Goal: Task Accomplishment & Management: Use online tool/utility

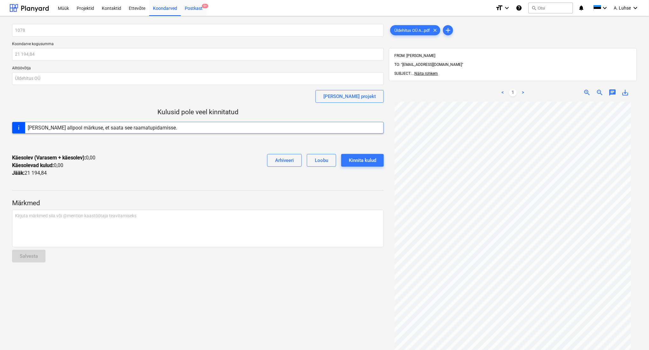
click at [190, 5] on div "Postkast 9+" at bounding box center [193, 8] width 25 height 16
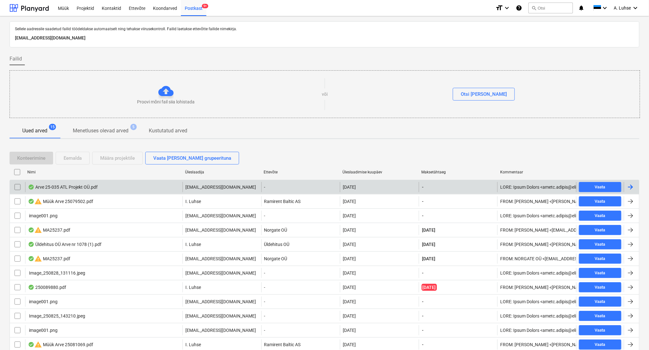
click at [108, 189] on div "Arve 25-035 ATL Projekt OÜ.pdf" at bounding box center [103, 187] width 157 height 10
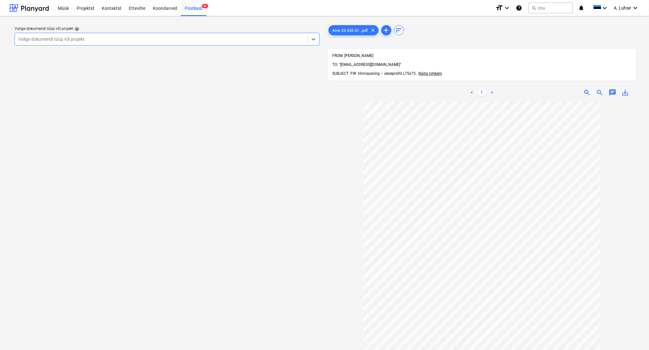
click at [245, 41] on div at bounding box center [161, 39] width 286 height 6
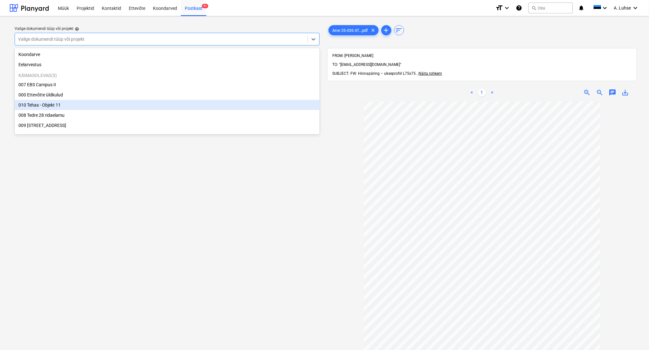
click at [228, 106] on div "010 Tehas - Objekt 11" at bounding box center [167, 105] width 305 height 10
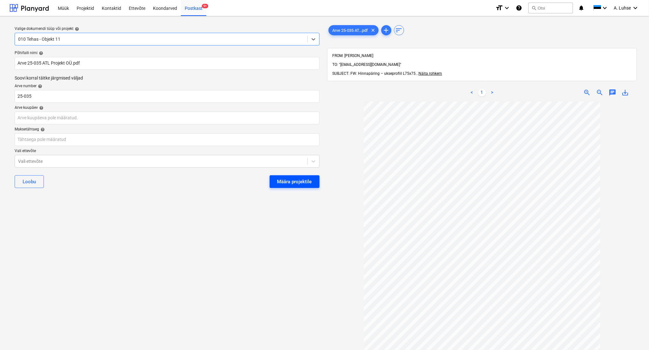
click at [282, 183] on div "Määra projektile" at bounding box center [294, 182] width 35 height 8
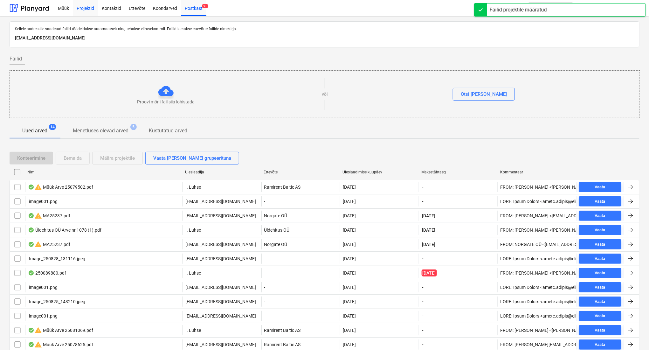
click at [80, 4] on div "Projektid" at bounding box center [85, 8] width 25 height 16
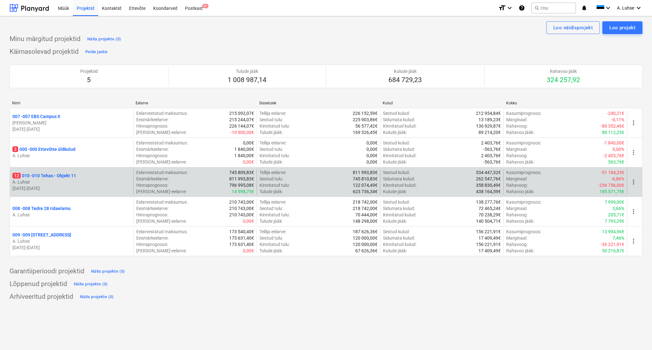
click at [65, 178] on p "12 010 - 010 Tehas - Objekt 11" at bounding box center [44, 175] width 64 height 6
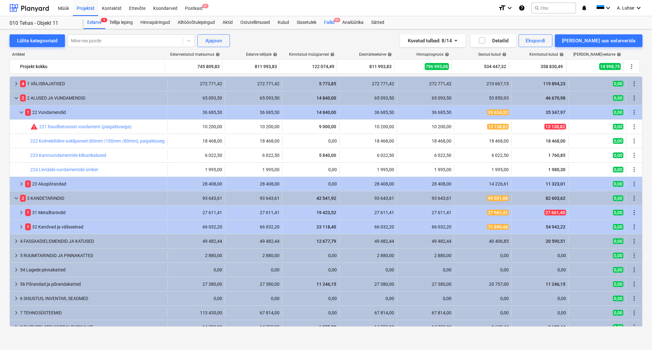
click at [329, 23] on div "Failid 9+" at bounding box center [329, 22] width 18 height 13
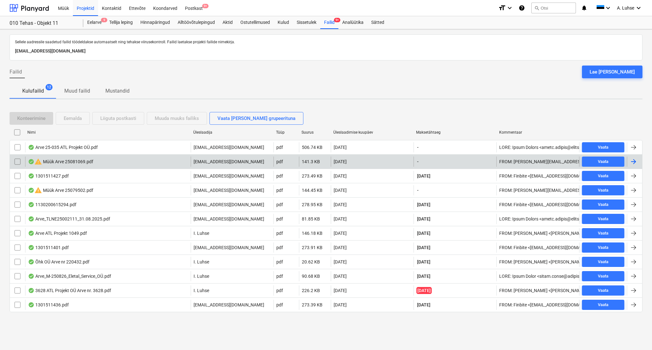
click at [94, 164] on div "warning Müük Arve 25081069.pdf" at bounding box center [107, 162] width 165 height 10
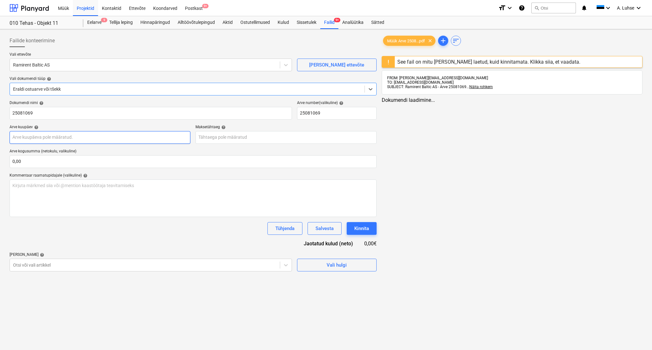
type input "25081069"
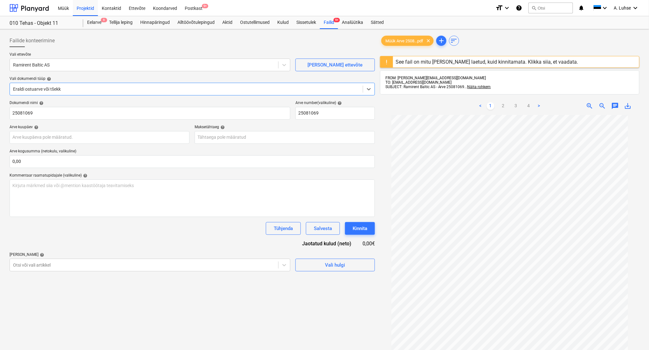
click at [416, 63] on div "See fail on mitu [PERSON_NAME] laetud, kuid kinnitamata. Klikka siia, et vaadat…" at bounding box center [487, 62] width 183 height 6
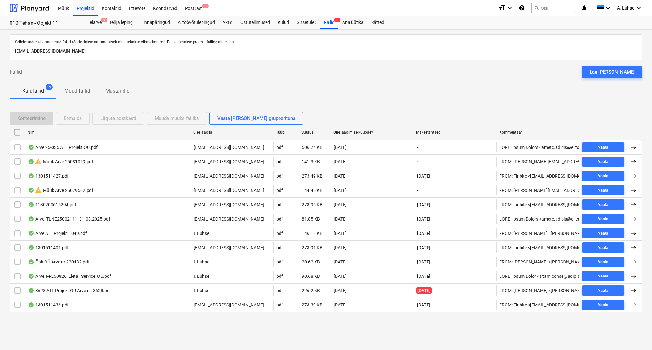
click at [179, 88] on div "Kulufailid 12 Muud failid Mustandid" at bounding box center [326, 90] width 632 height 15
click at [357, 132] on div "Üleslaadimise kuupäev" at bounding box center [372, 132] width 78 height 4
checkbox input "false"
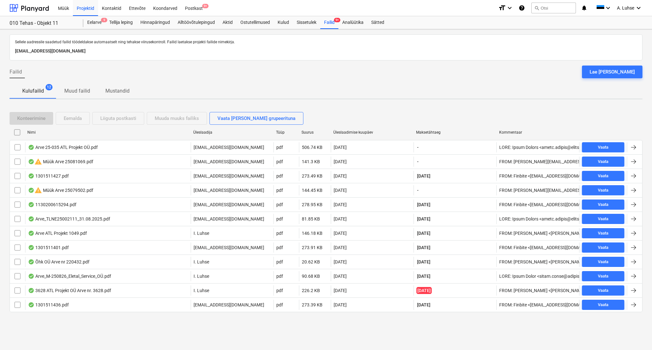
checkbox input "false"
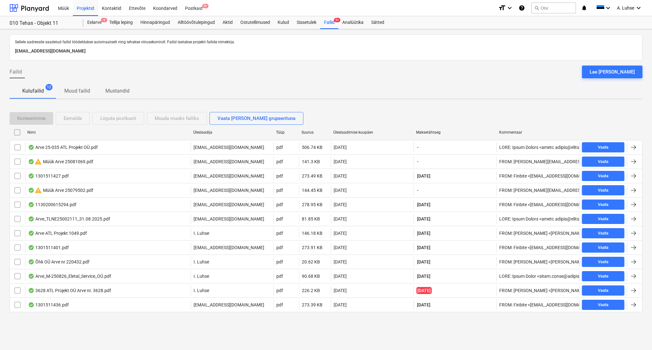
checkbox input "false"
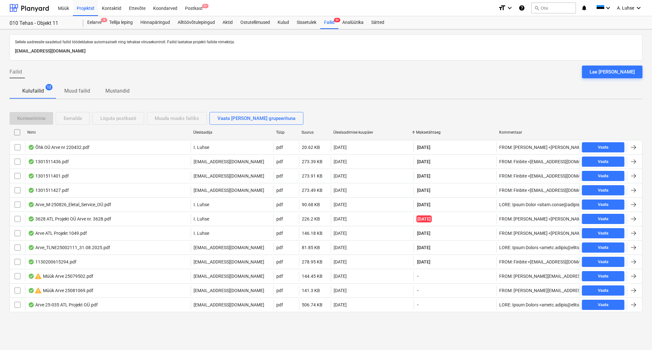
click at [357, 132] on div "Üleslaadimise kuupäev" at bounding box center [372, 132] width 78 height 4
checkbox input "false"
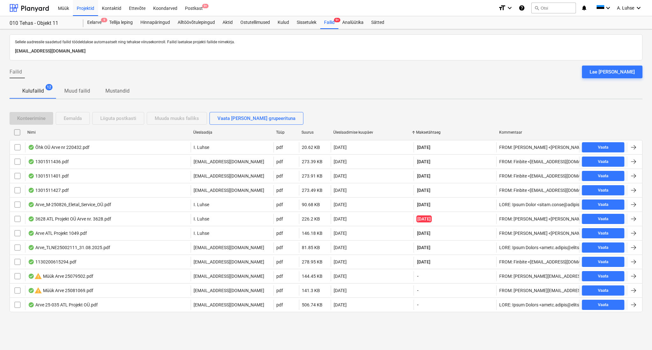
checkbox input "false"
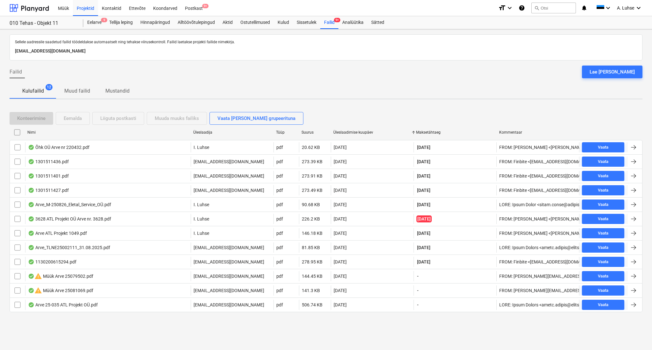
checkbox input "false"
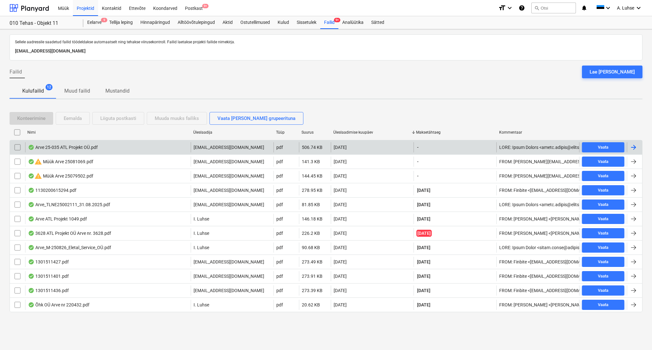
click at [132, 148] on div "Arve 25-035 ATL Projekt OÜ.pdf" at bounding box center [107, 147] width 165 height 10
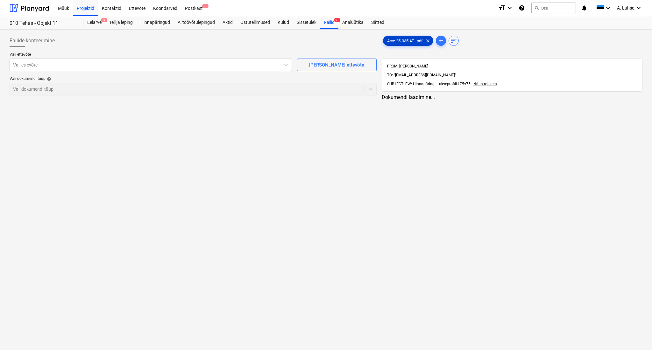
click at [402, 40] on span "Arve 25-035 AT...pdf" at bounding box center [404, 40] width 43 height 5
click at [627, 99] on span "save_alt" at bounding box center [628, 103] width 8 height 8
click at [130, 188] on div "Failide konteerimine Vali ettevõte Vali ettevõte [PERSON_NAME] uus ettevõte Val…" at bounding box center [192, 239] width 371 height 415
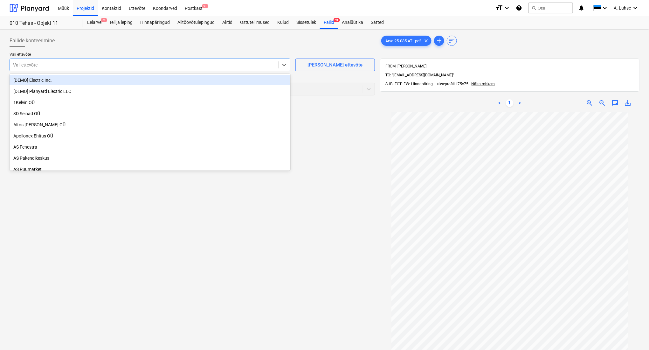
click at [166, 61] on div "Vali ettevõte" at bounding box center [144, 64] width 268 height 9
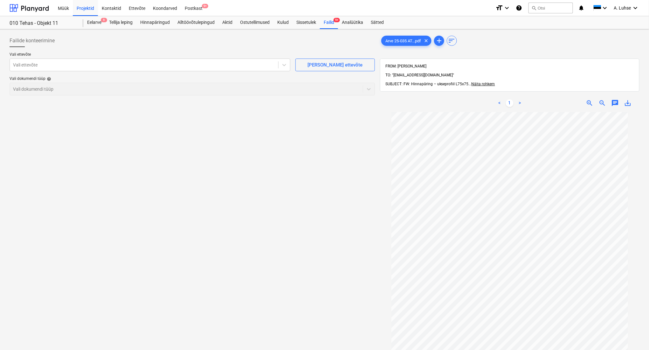
click at [330, 155] on div "Failide konteerimine Vali ettevõte Vali ettevõte [PERSON_NAME] uus ettevõte Val…" at bounding box center [192, 239] width 371 height 415
click at [187, 6] on div "Postkast 9+" at bounding box center [193, 8] width 25 height 16
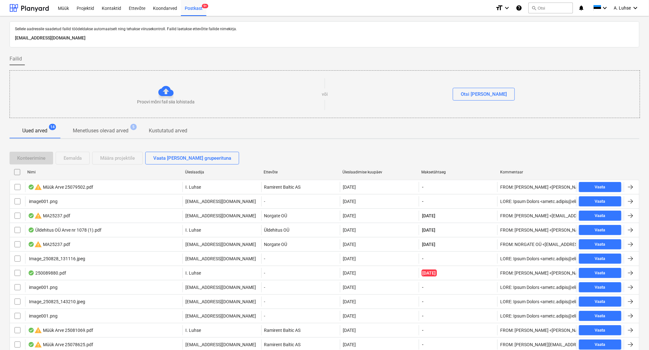
click at [199, 17] on div "Sellele aadressile saadetud failid töödeldakse automaatselt ning tehakse viirus…" at bounding box center [324, 209] width 649 height 387
click at [195, 10] on div "Postkast 9+" at bounding box center [193, 8] width 25 height 16
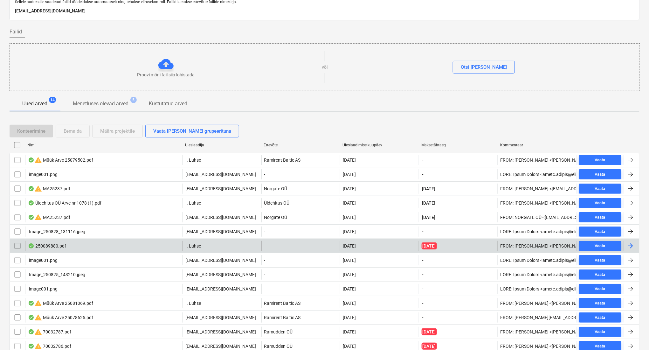
scroll to position [42, 0]
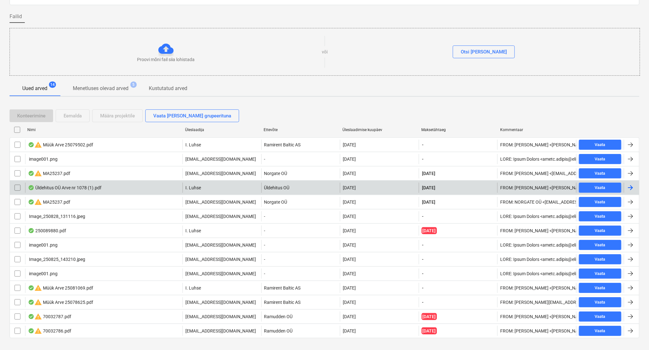
click at [118, 186] on div "Üldehitus OÜ Arve nr 1078 (1).pdf" at bounding box center [103, 188] width 157 height 10
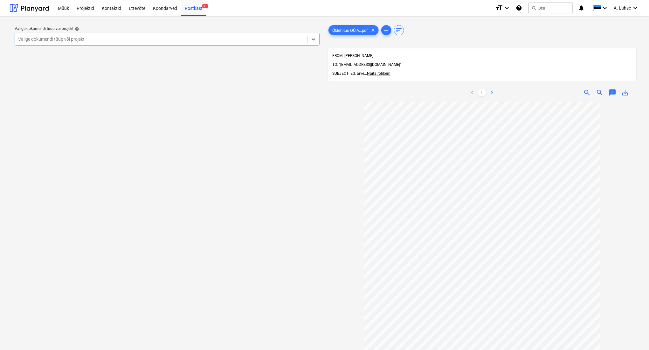
click at [157, 43] on div "Valige dokumendi tüüp või projekt" at bounding box center [161, 39] width 293 height 9
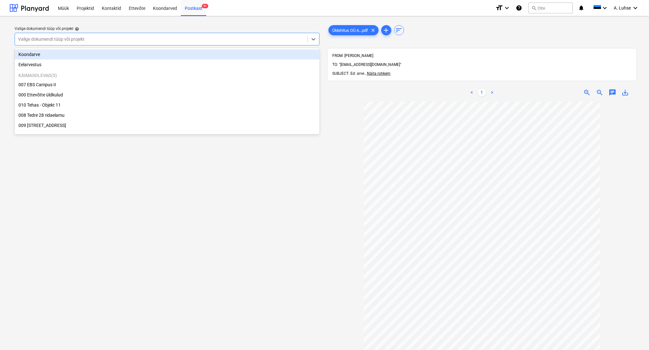
click at [135, 55] on div "Koondarve" at bounding box center [167, 54] width 305 height 10
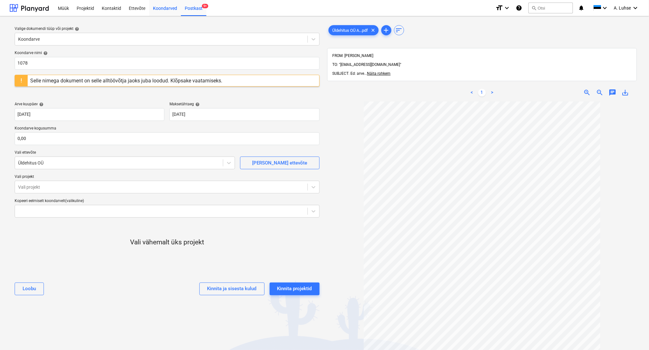
click at [161, 7] on div "Koondarved" at bounding box center [165, 8] width 32 height 16
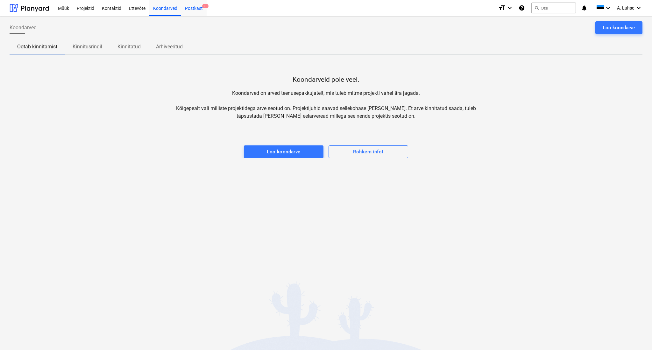
click at [197, 10] on div "Postkast 9+" at bounding box center [193, 8] width 25 height 16
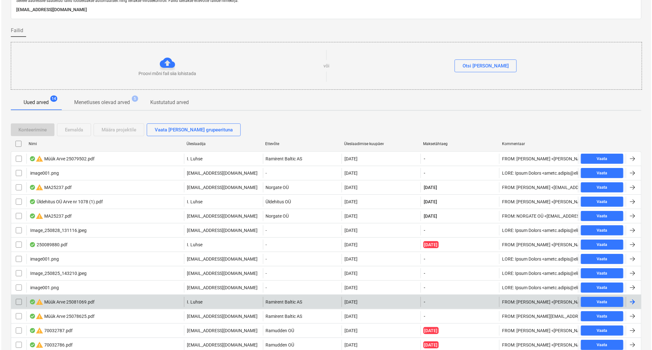
scroll to position [53, 0]
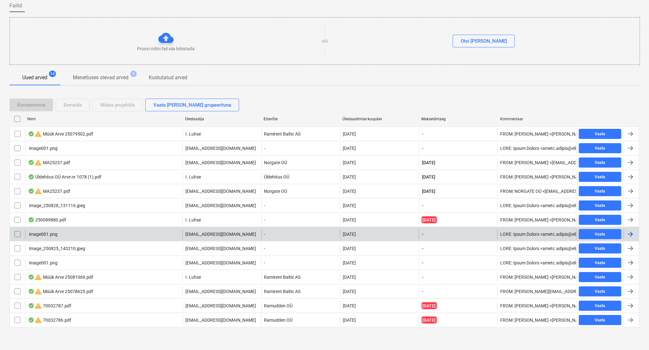
click at [17, 233] on input "checkbox" at bounding box center [17, 234] width 10 height 10
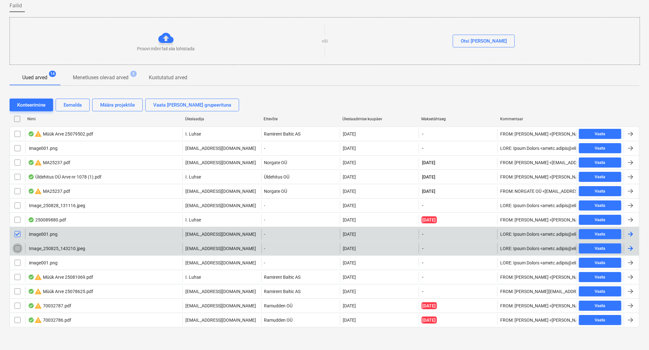
click at [16, 246] on input "checkbox" at bounding box center [17, 248] width 10 height 10
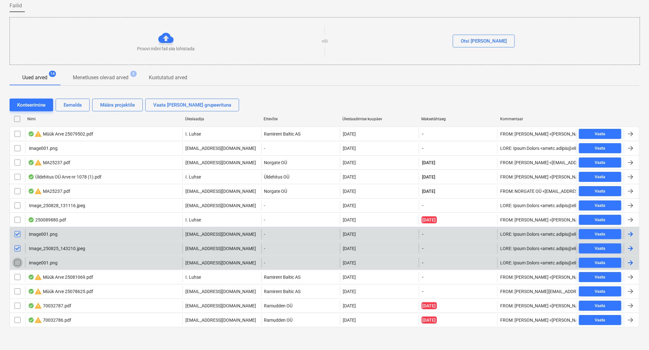
click at [17, 260] on input "checkbox" at bounding box center [17, 263] width 10 height 10
click at [77, 108] on div "Eemalda" at bounding box center [73, 105] width 18 height 8
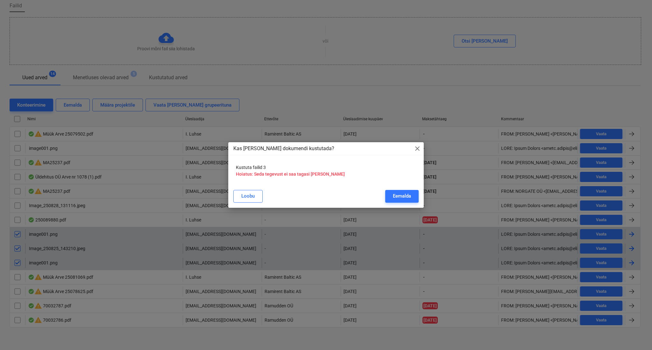
click at [394, 195] on div "Eemalda" at bounding box center [402, 196] width 18 height 8
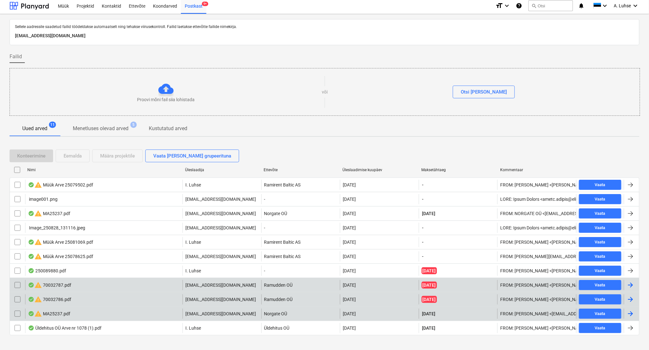
scroll to position [0, 0]
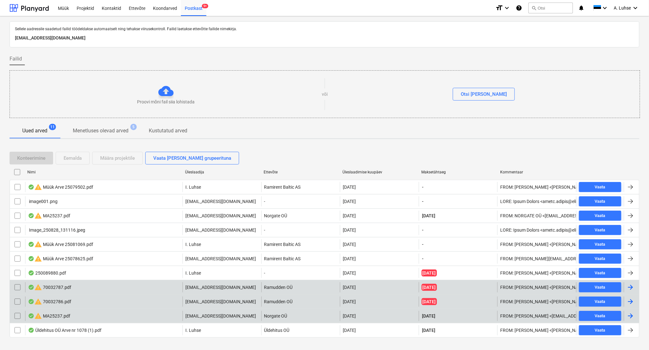
click at [201, 16] on div "Müük Projektid Kontaktid Ettevõte Koondarved Postkast 9+ format_size keyboard_a…" at bounding box center [324, 8] width 649 height 16
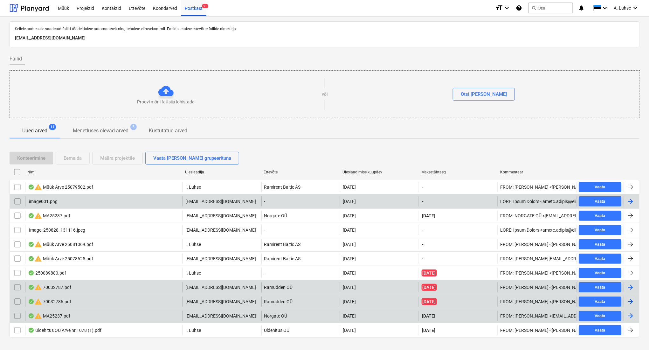
click at [16, 201] on input "checkbox" at bounding box center [17, 201] width 10 height 10
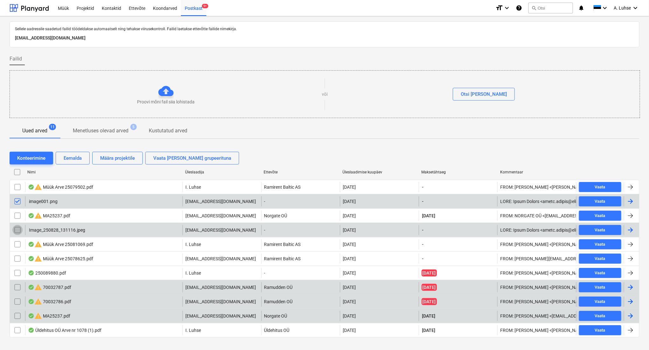
click at [17, 231] on input "checkbox" at bounding box center [17, 230] width 10 height 10
click at [74, 161] on div "Eemalda" at bounding box center [73, 158] width 18 height 8
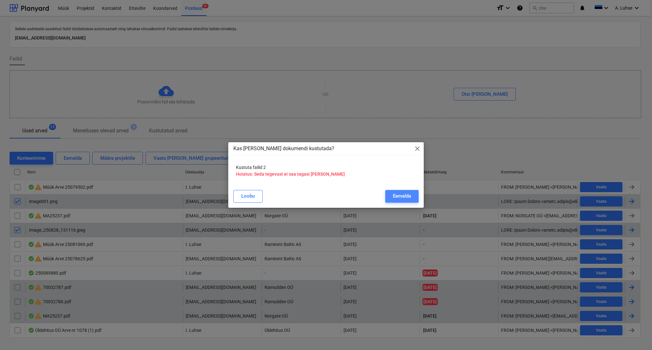
click at [415, 196] on button "Eemalda" at bounding box center [401, 196] width 33 height 13
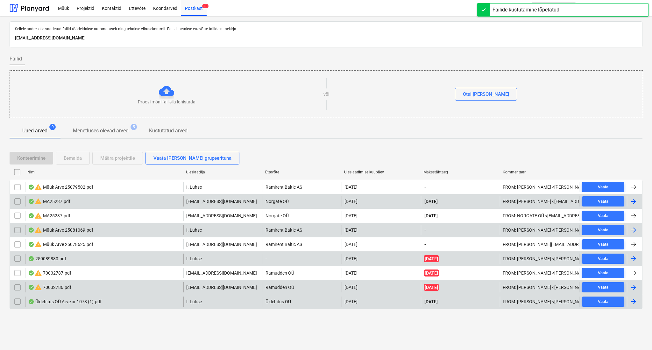
click at [45, 259] on div "250089880.pdf" at bounding box center [47, 258] width 38 height 5
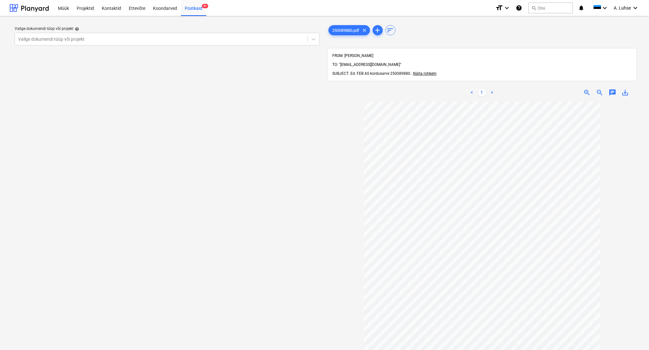
scroll to position [1, 0]
click at [627, 89] on span "save_alt" at bounding box center [626, 93] width 8 height 8
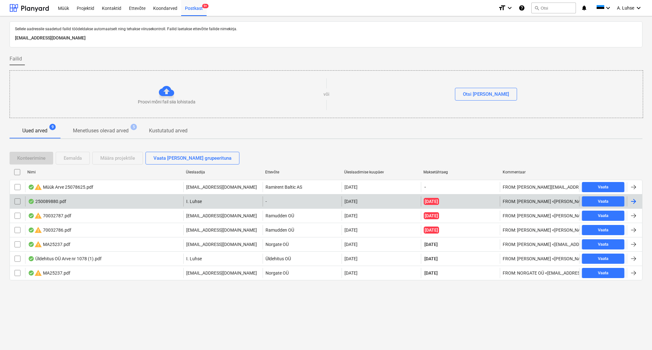
click at [129, 199] on div "250089880.pdf" at bounding box center [104, 201] width 158 height 10
